Goal: Find specific page/section: Find specific page/section

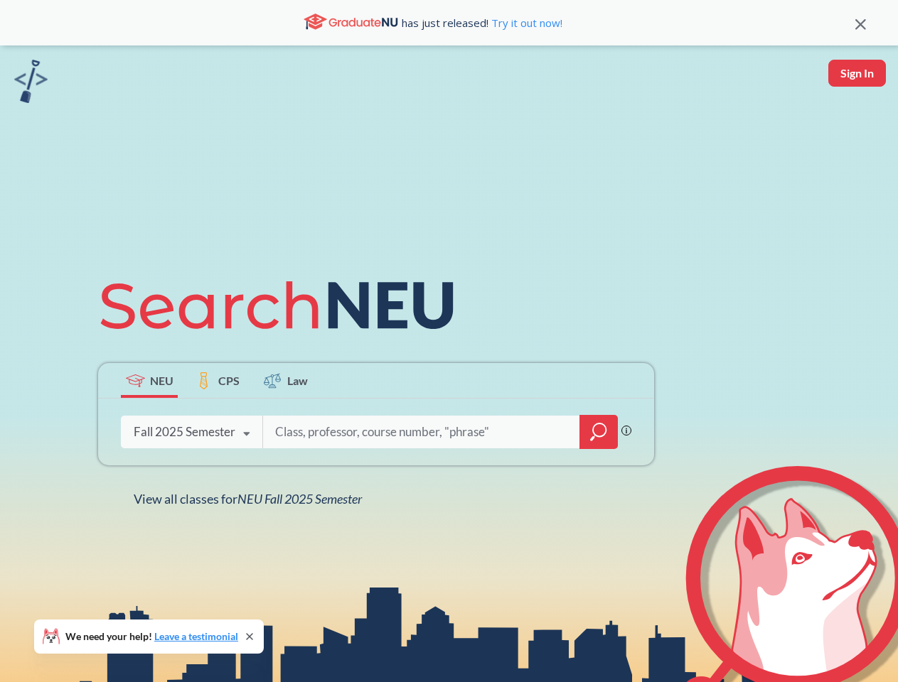
click at [448, 341] on icon at bounding box center [283, 306] width 370 height 80
click at [860, 23] on icon at bounding box center [860, 24] width 11 height 11
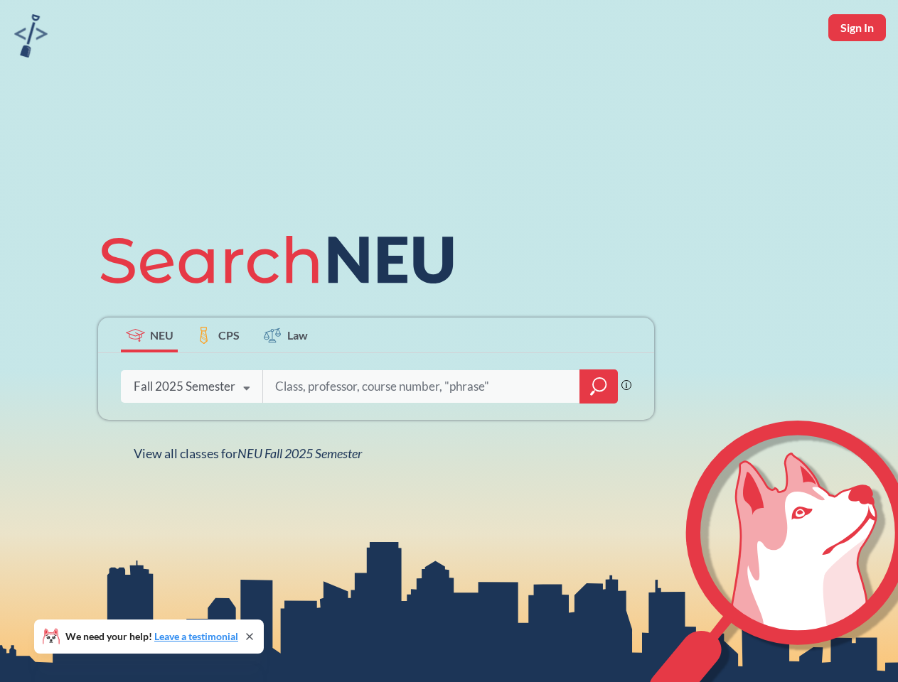
click at [856, 73] on div "NEU CPS Law Phrase search guarantees the exact search appears in the results. E…" at bounding box center [449, 341] width 898 height 682
click at [149, 380] on div "Fall 2025 Semester" at bounding box center [185, 387] width 102 height 16
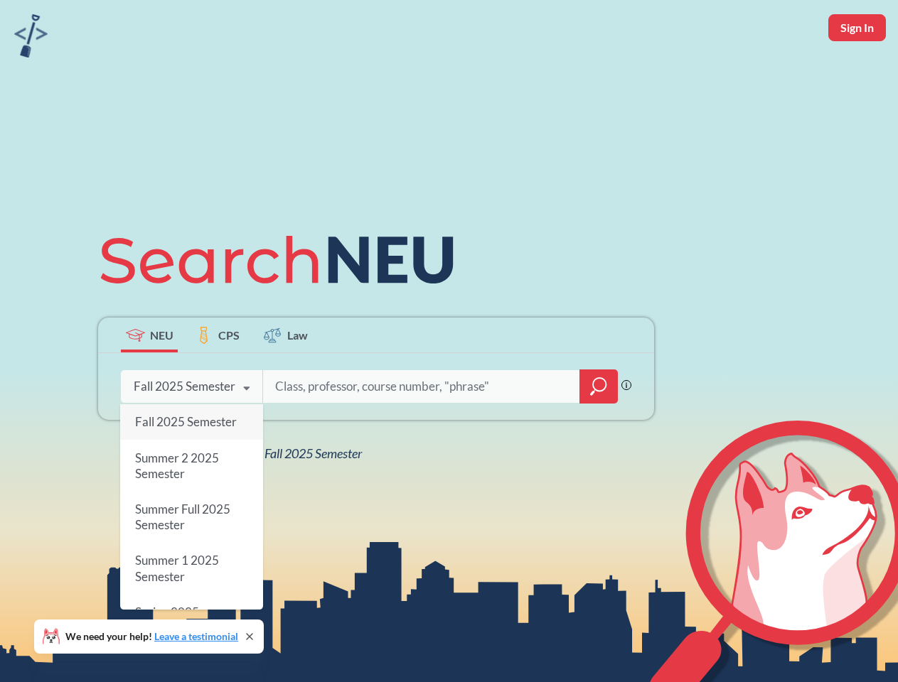
click at [217, 380] on div "Fall 2025 Semester" at bounding box center [185, 387] width 102 height 16
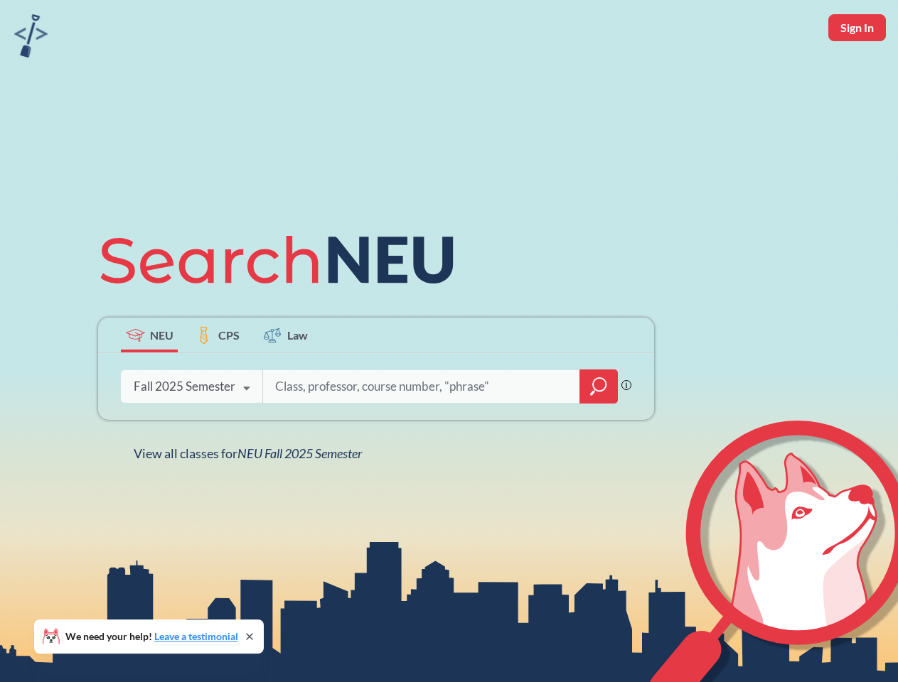
click at [286, 380] on input "search" at bounding box center [422, 387] width 296 height 30
click at [598, 432] on div "NEU CPS Law Phrase search guarantees the exact search appears in the results. E…" at bounding box center [376, 341] width 573 height 242
click at [191, 432] on div "NEU CPS Law Phrase search guarantees the exact search appears in the results. E…" at bounding box center [376, 341] width 573 height 242
click at [247, 434] on div "NEU CPS Law Phrase search guarantees the exact search appears in the results. E…" at bounding box center [376, 341] width 573 height 242
click at [251, 499] on div "NEU CPS Law Phrase search guarantees the exact search appears in the results. E…" at bounding box center [449, 341] width 898 height 682
